Goal: Information Seeking & Learning: Learn about a topic

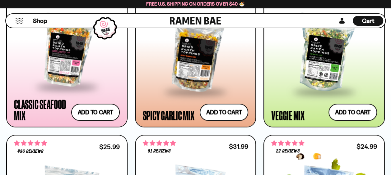
scroll to position [404, 0]
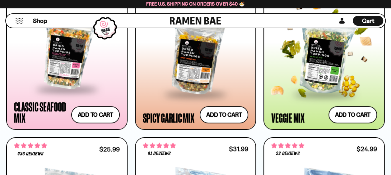
click at [319, 75] on div at bounding box center [324, 56] width 106 height 76
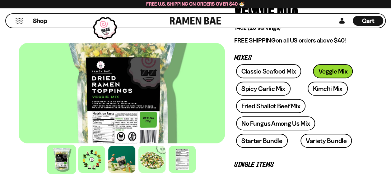
scroll to position [93, 0]
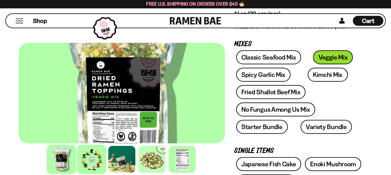
click at [85, 162] on div at bounding box center [92, 160] width 30 height 30
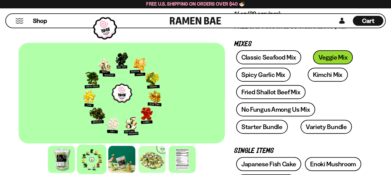
click at [115, 126] on div at bounding box center [122, 93] width 206 height 101
click at [152, 158] on div at bounding box center [152, 160] width 30 height 30
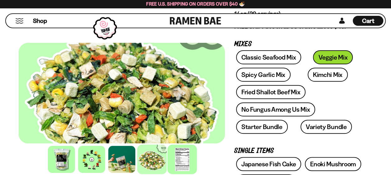
click at [179, 158] on div at bounding box center [182, 160] width 30 height 30
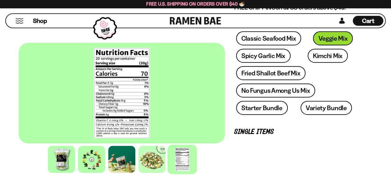
scroll to position [155, 0]
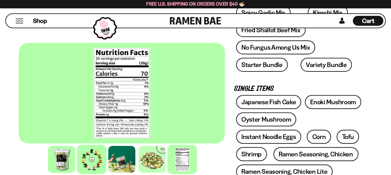
click at [88, 163] on div at bounding box center [92, 160] width 30 height 30
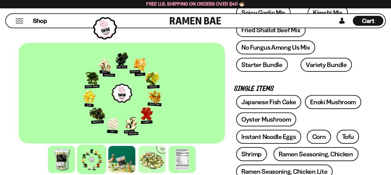
click at [90, 124] on div at bounding box center [122, 93] width 206 height 101
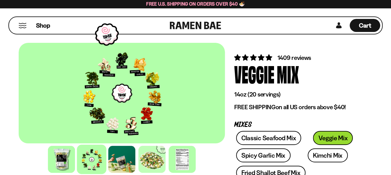
scroll to position [0, 0]
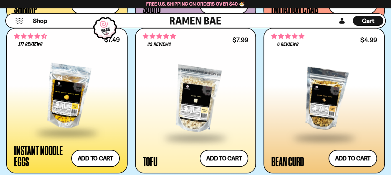
scroll to position [963, 0]
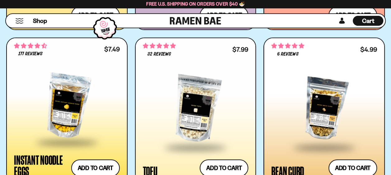
click at [178, 112] on div at bounding box center [196, 109] width 106 height 76
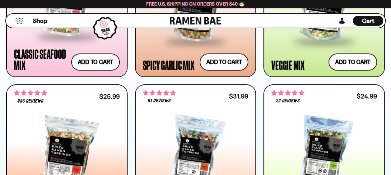
scroll to position [466, 0]
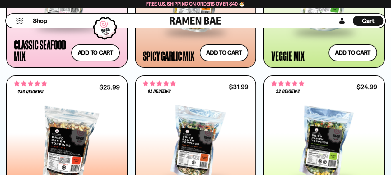
click at [18, 21] on button "Mobile Menu Trigger" at bounding box center [19, 20] width 8 height 5
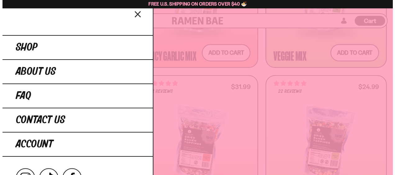
scroll to position [466, 0]
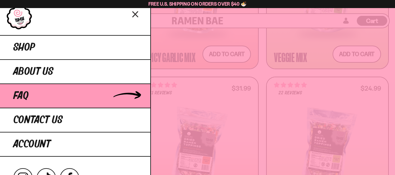
click at [27, 98] on span "FAQ" at bounding box center [20, 95] width 15 height 11
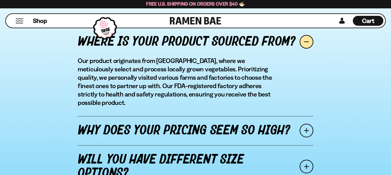
scroll to position [746, 0]
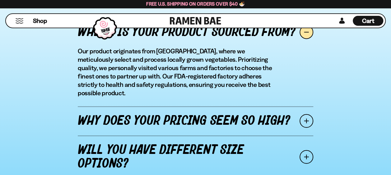
click at [308, 114] on span at bounding box center [306, 121] width 14 height 14
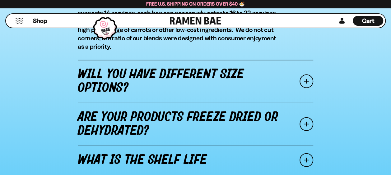
scroll to position [839, 0]
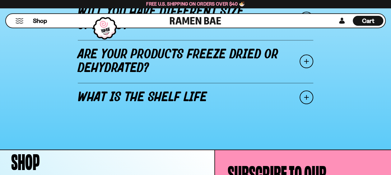
click at [308, 62] on span at bounding box center [306, 62] width 14 height 14
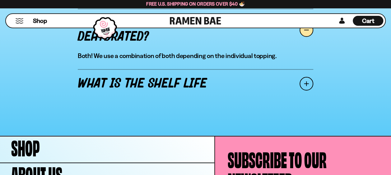
scroll to position [887, 0]
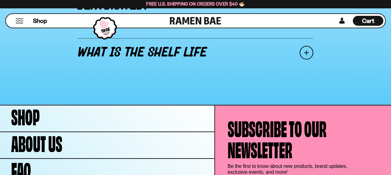
click at [308, 55] on span at bounding box center [306, 53] width 14 height 14
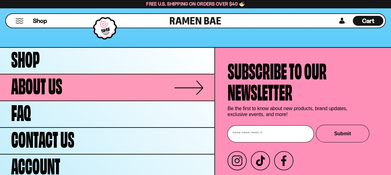
scroll to position [990, 0]
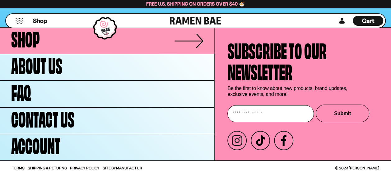
click at [33, 45] on span "Shop" at bounding box center [25, 37] width 29 height 21
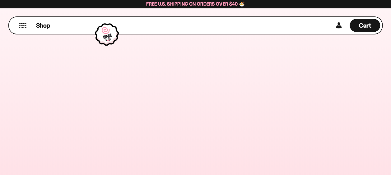
scroll to position [155, 0]
